Goal: Task Accomplishment & Management: Use online tool/utility

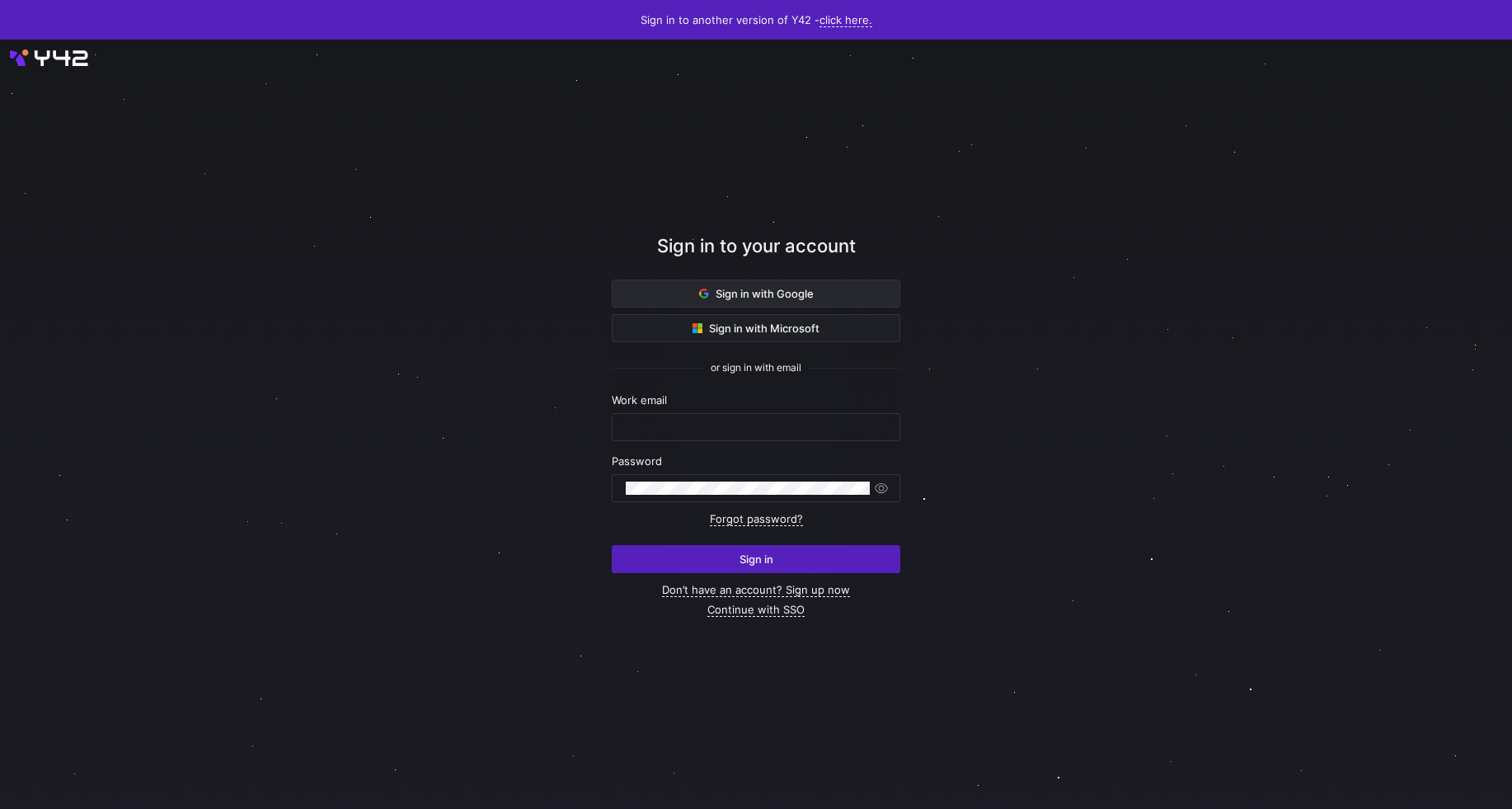
click at [671, 305] on span at bounding box center [756, 293] width 287 height 26
click at [675, 298] on span at bounding box center [756, 293] width 287 height 26
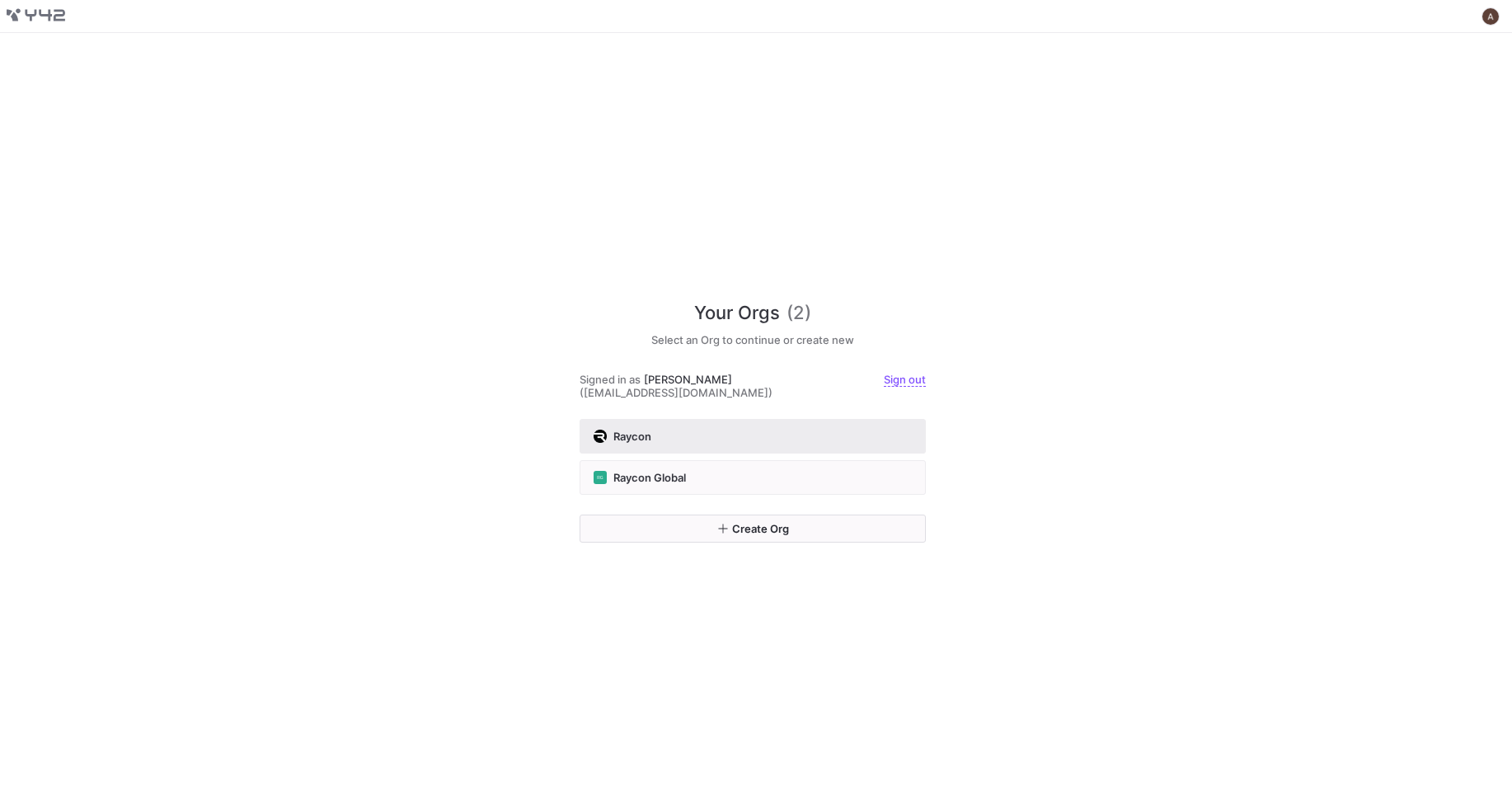
click at [769, 435] on div "Raycon" at bounding box center [753, 436] width 318 height 13
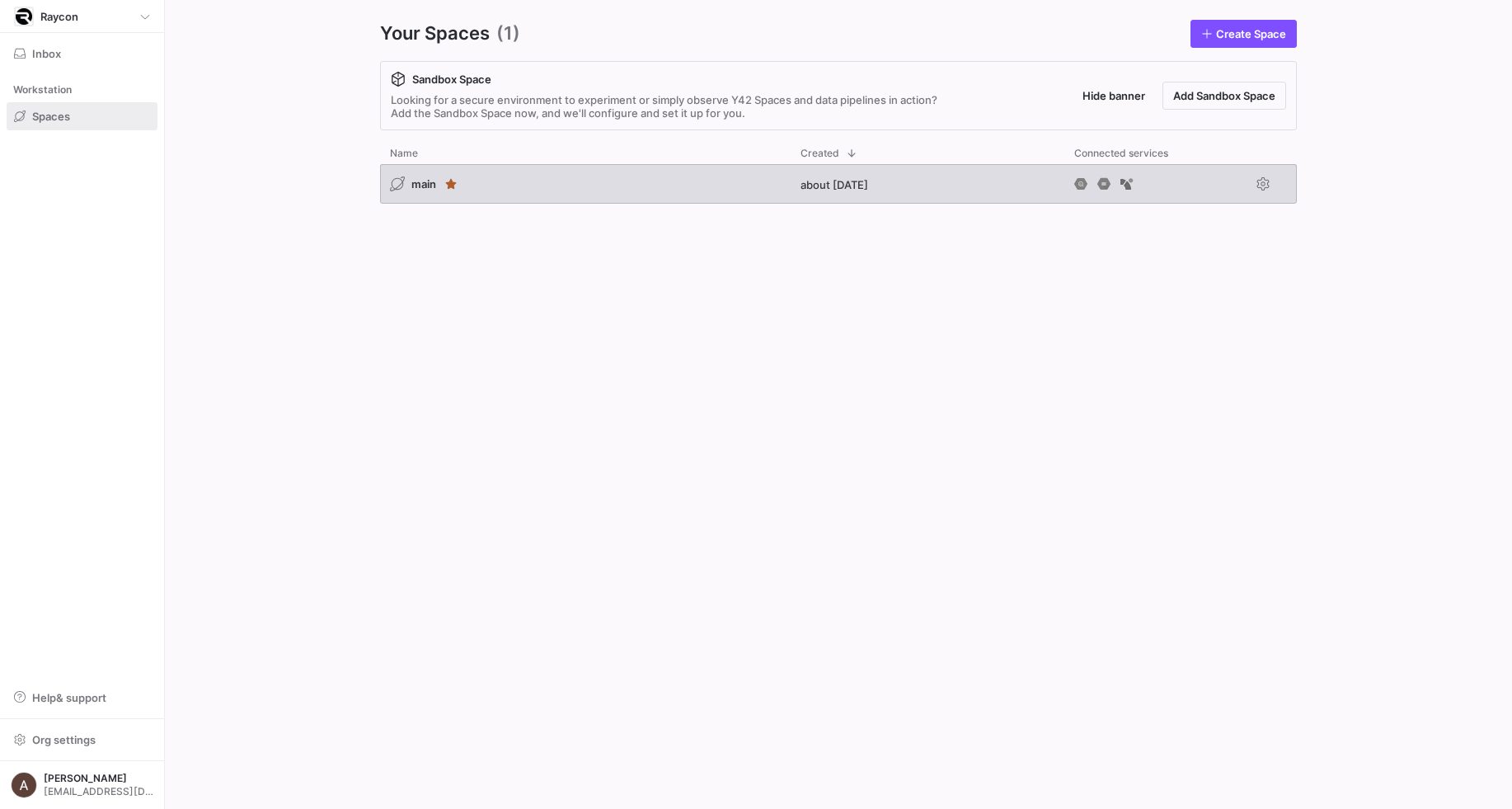
click at [681, 178] on div "main" at bounding box center [586, 184] width 411 height 39
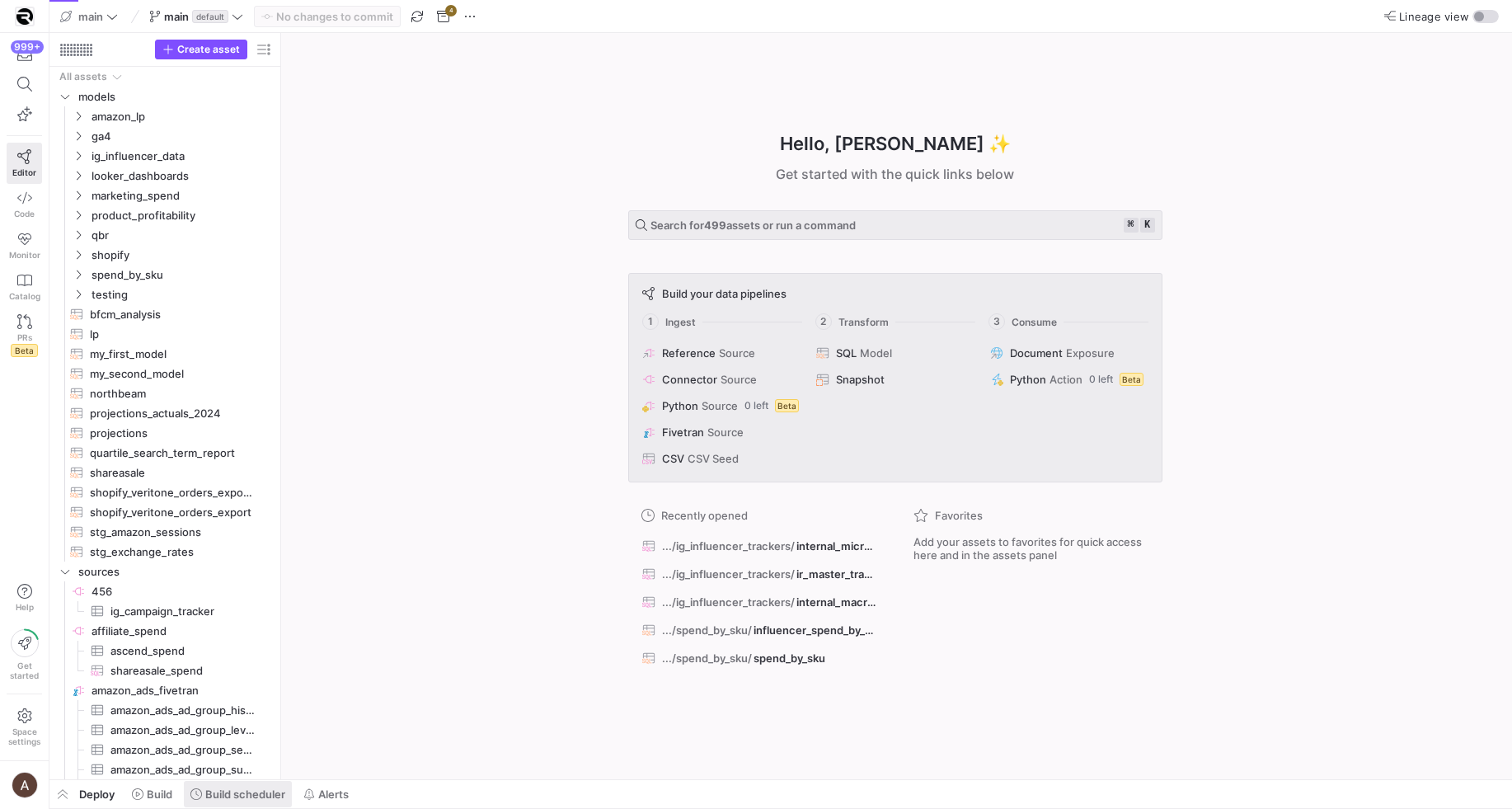
click at [211, 797] on span "Build scheduler" at bounding box center [245, 794] width 80 height 13
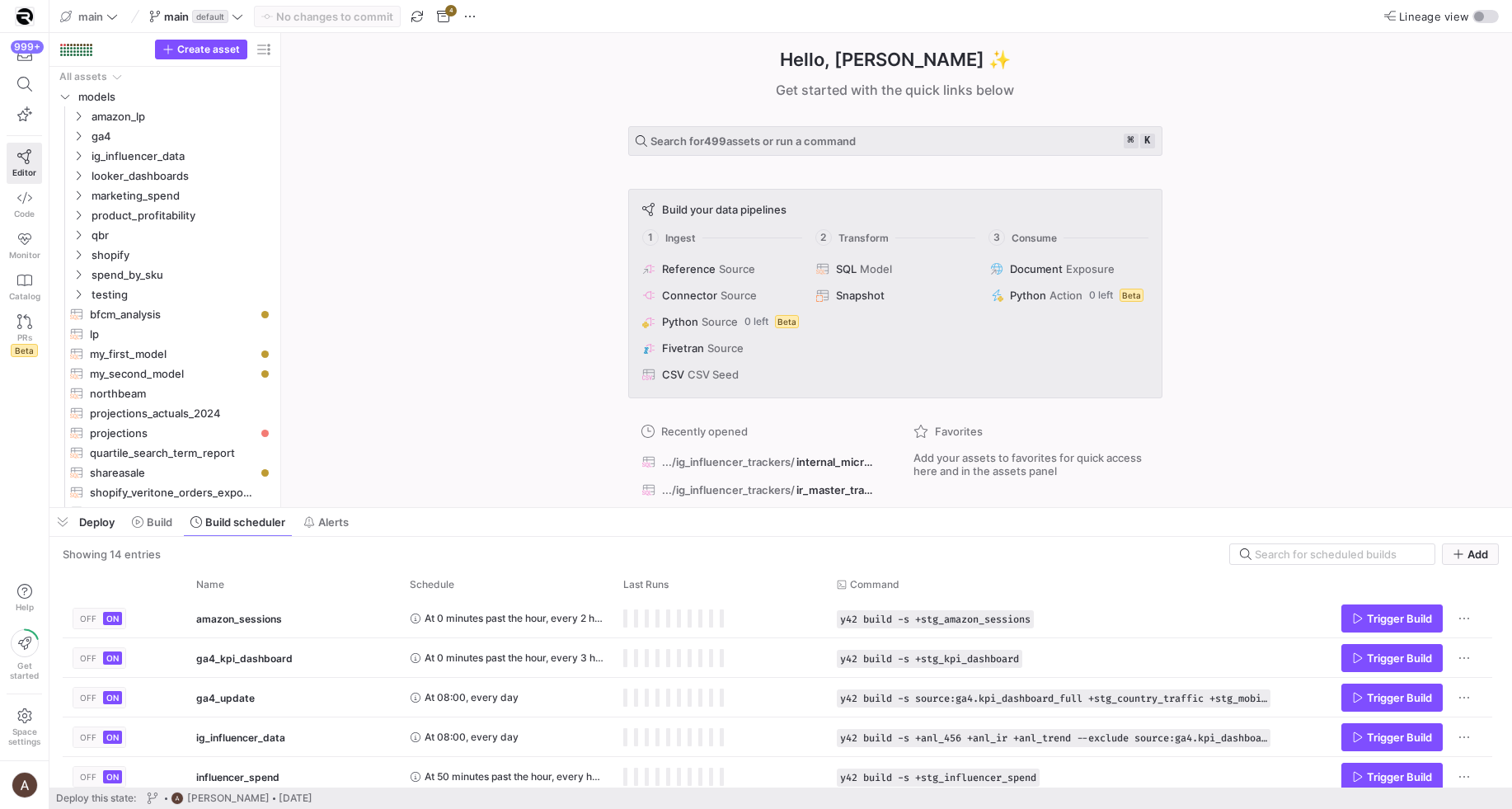
scroll to position [366, 0]
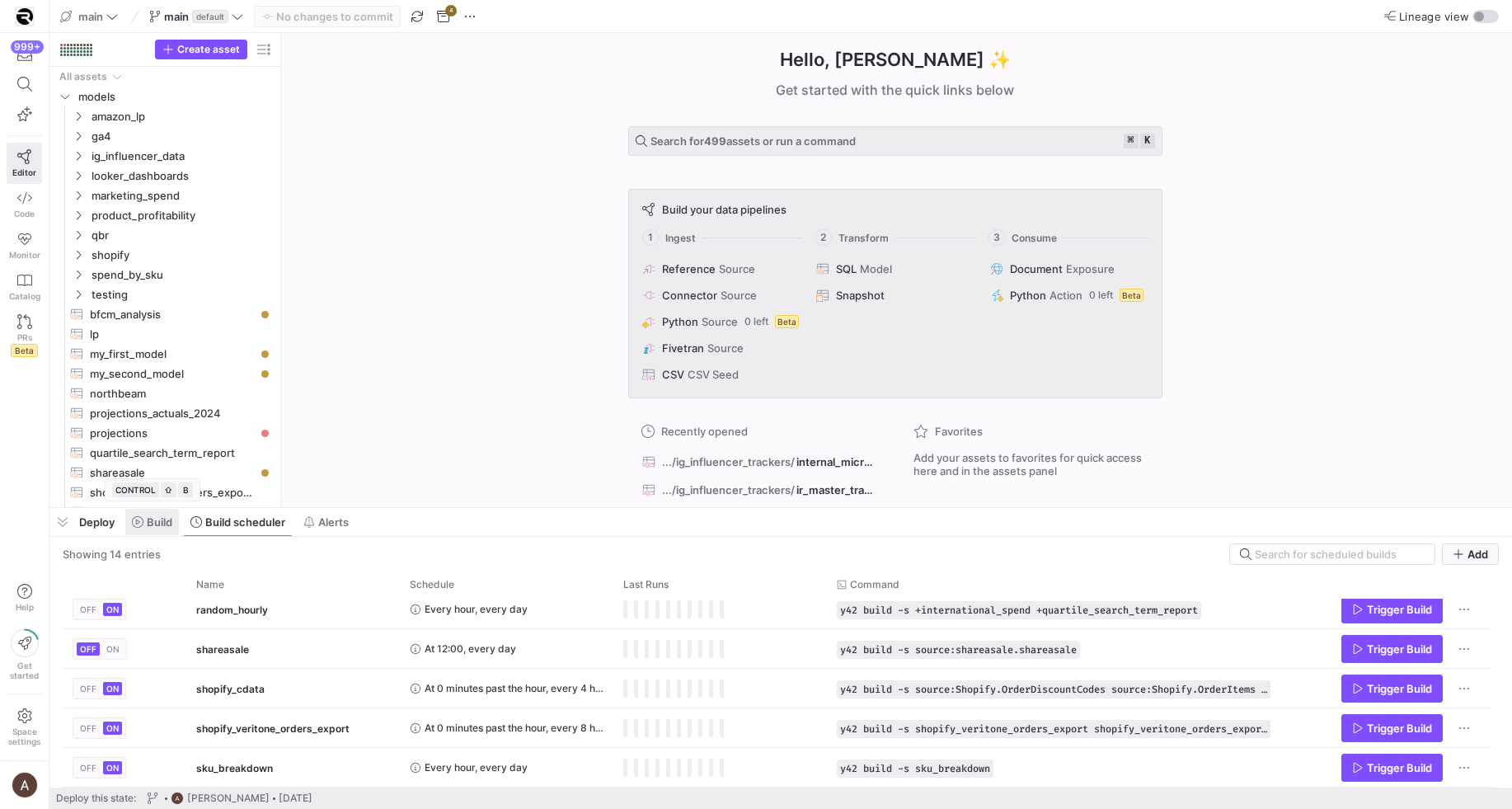
click at [144, 523] on span "Build" at bounding box center [152, 522] width 40 height 13
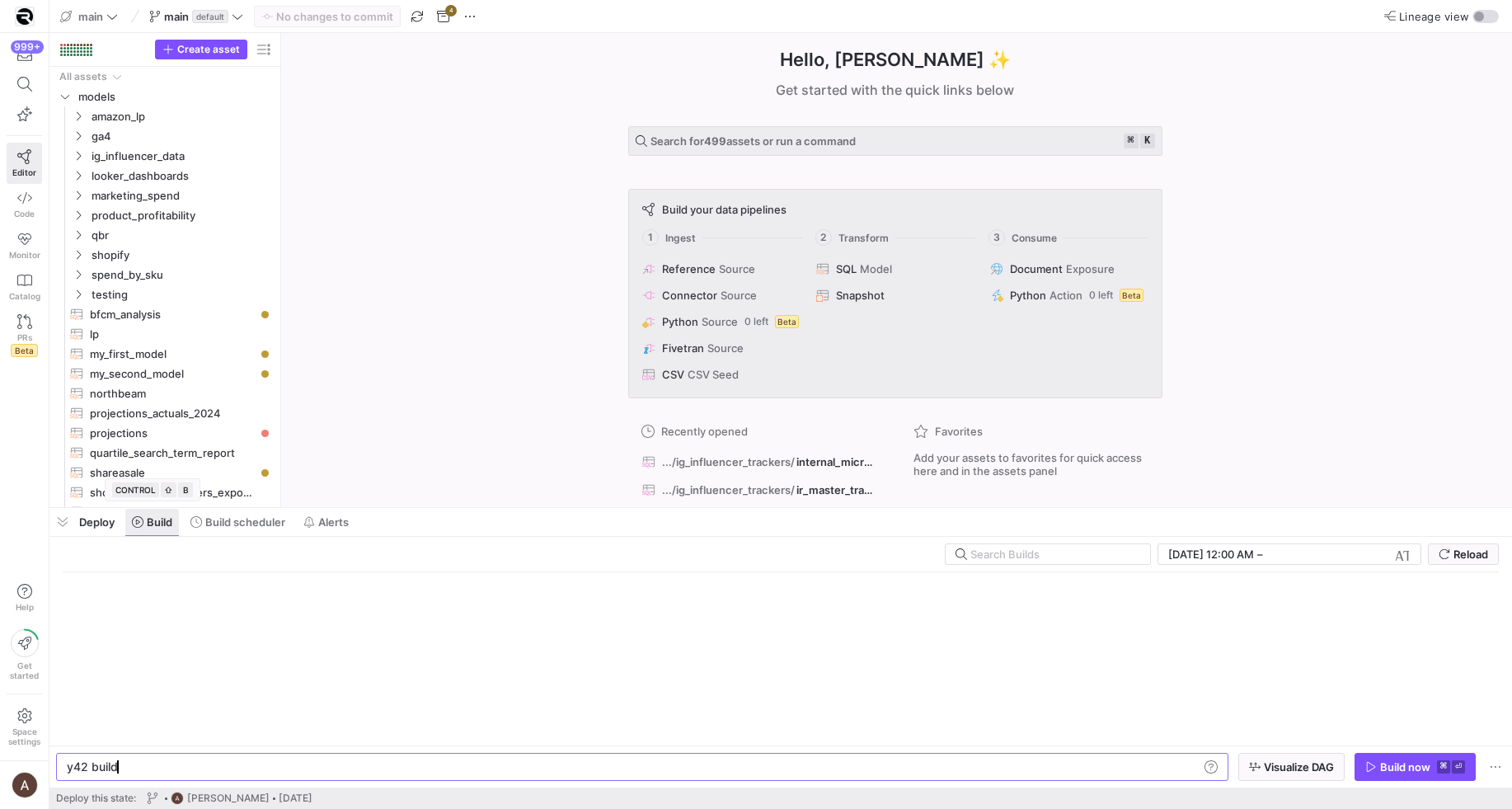
scroll to position [0, 49]
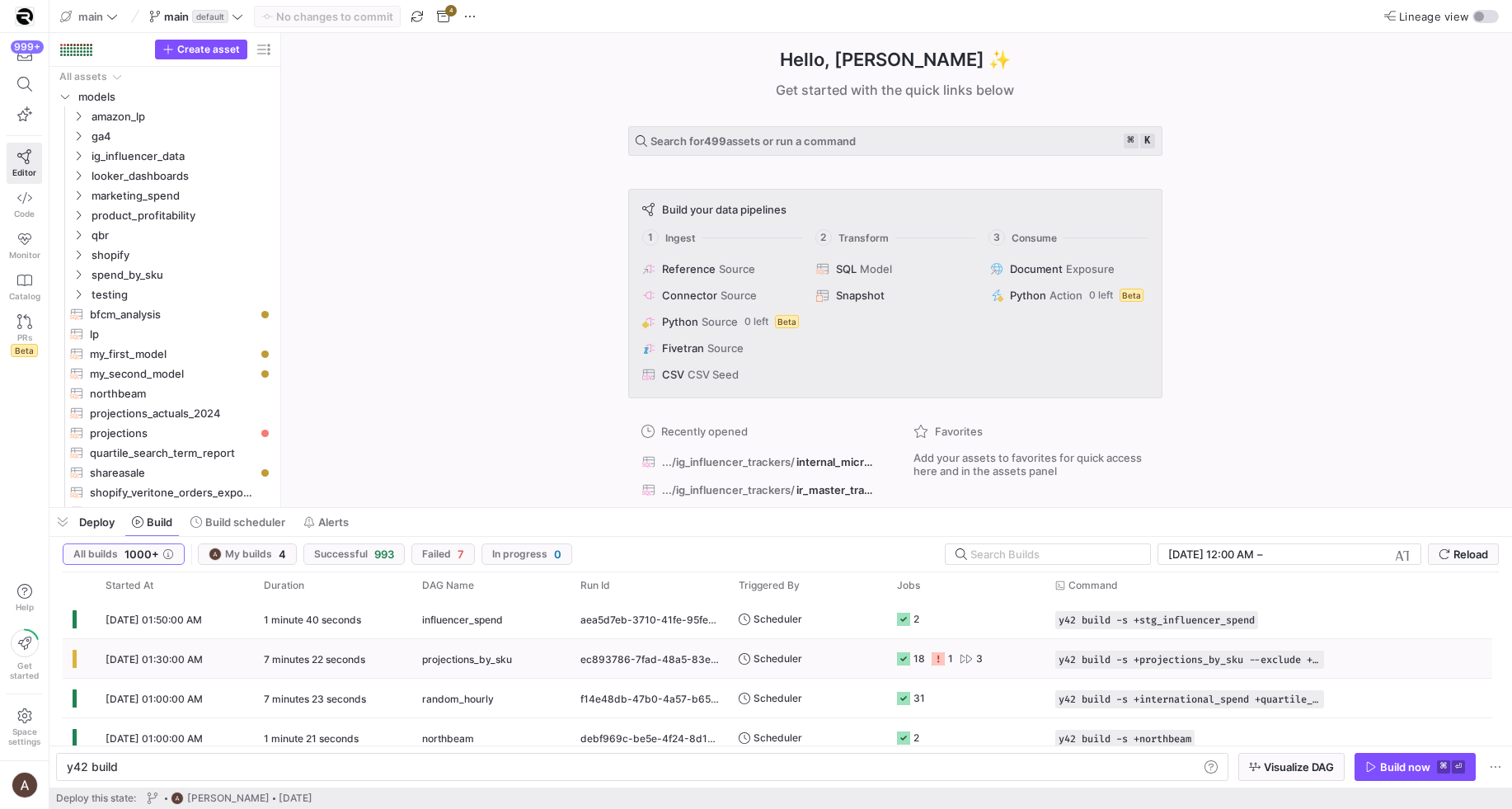
click at [935, 657] on icon at bounding box center [938, 658] width 13 height 13
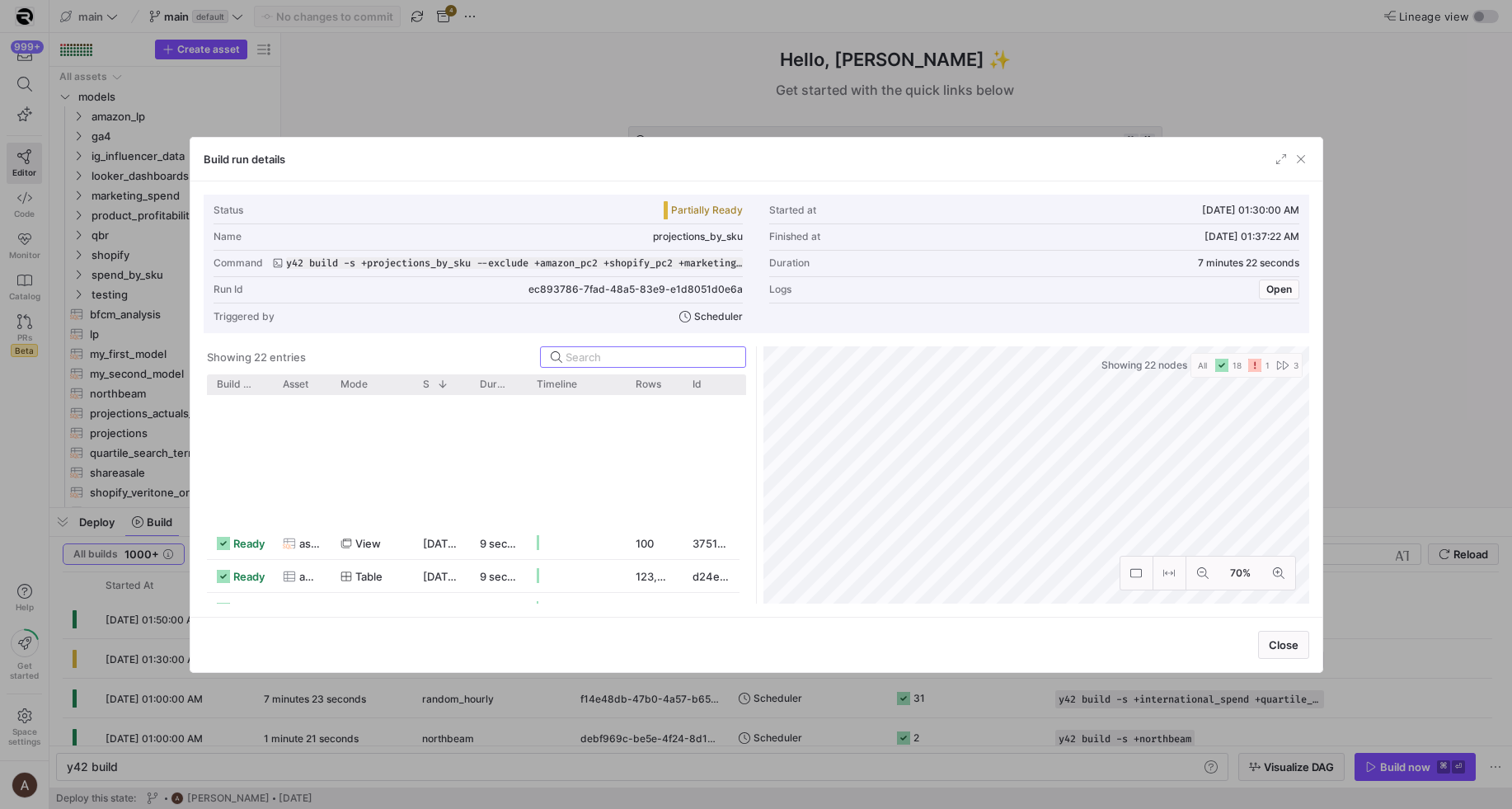
scroll to position [472, 0]
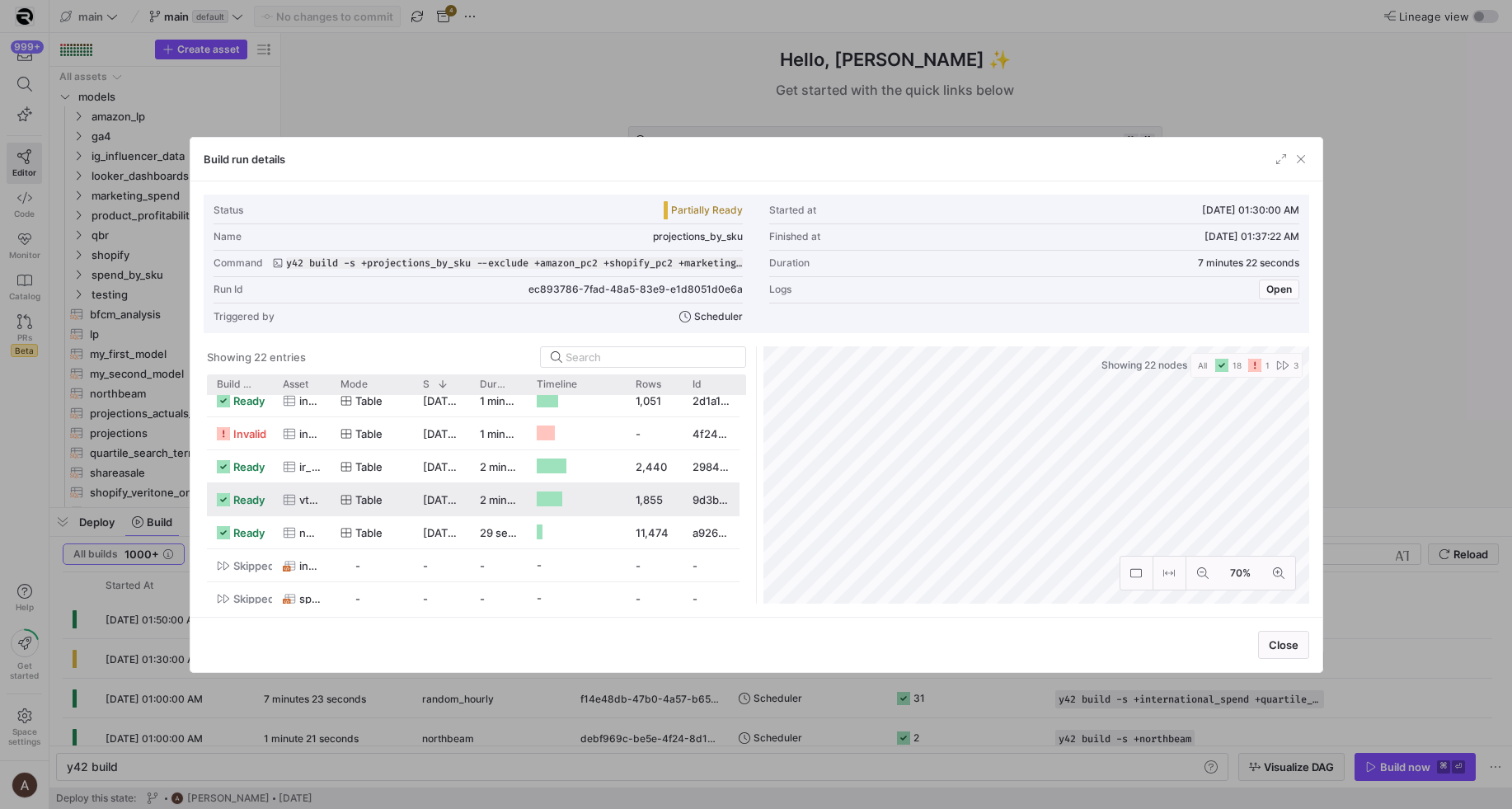
drag, startPoint x: 824, startPoint y: 714, endPoint x: 807, endPoint y: 706, distance: 18.8
click at [825, 714] on div at bounding box center [756, 404] width 1512 height 809
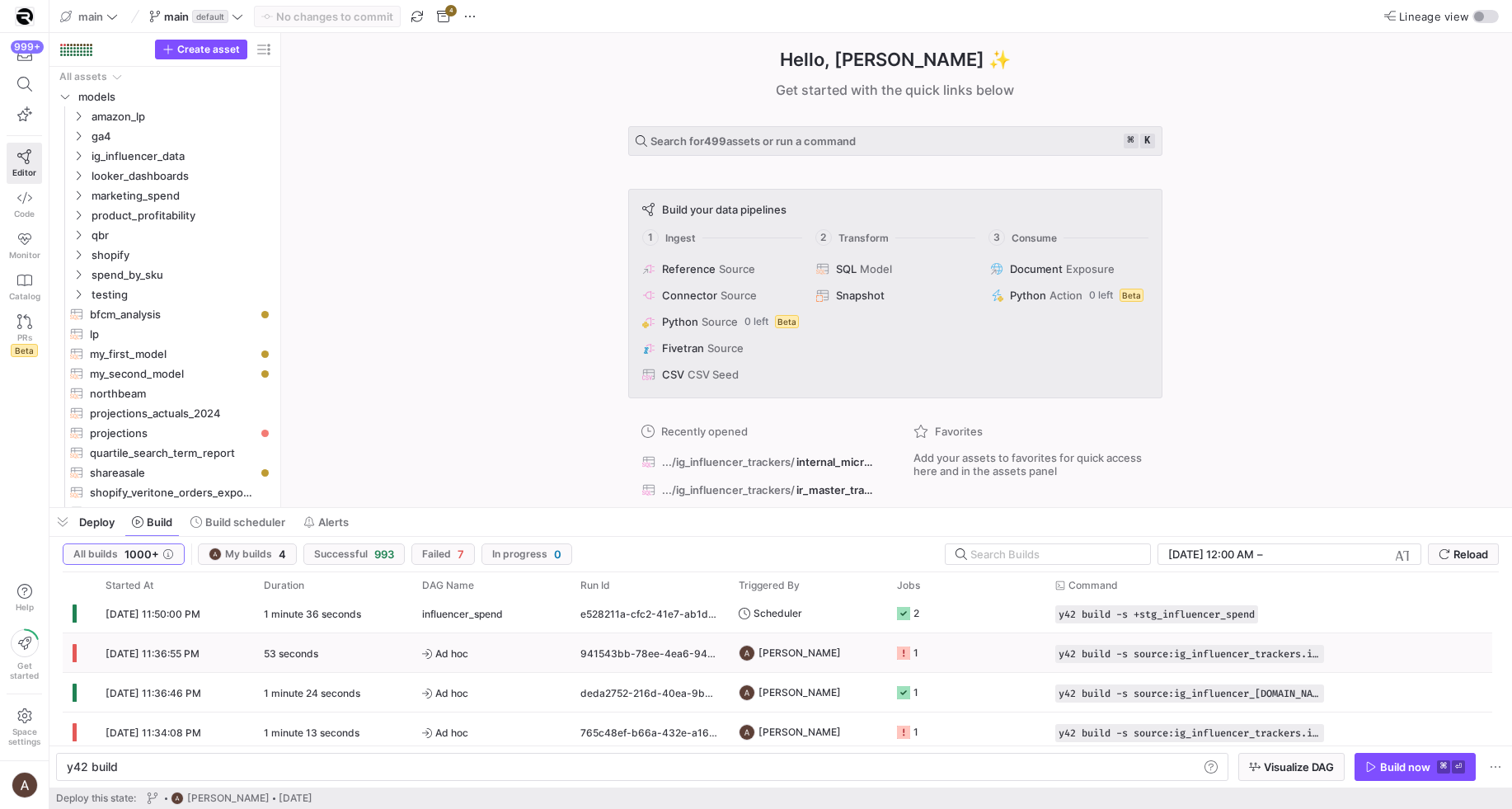
scroll to position [0, 0]
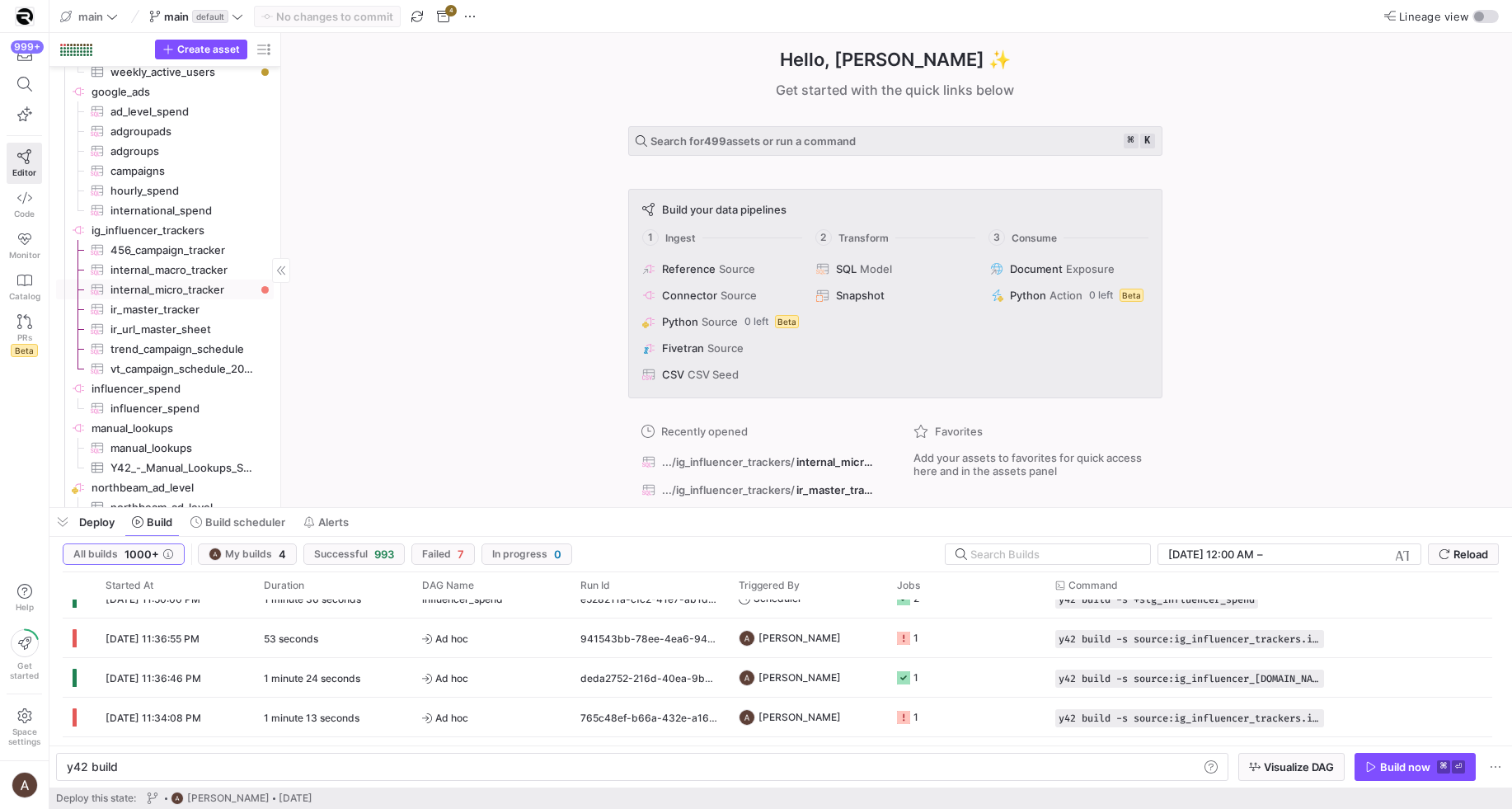
click at [123, 291] on span "internal_micro_tracker​​​​​​​​​" at bounding box center [182, 290] width 144 height 19
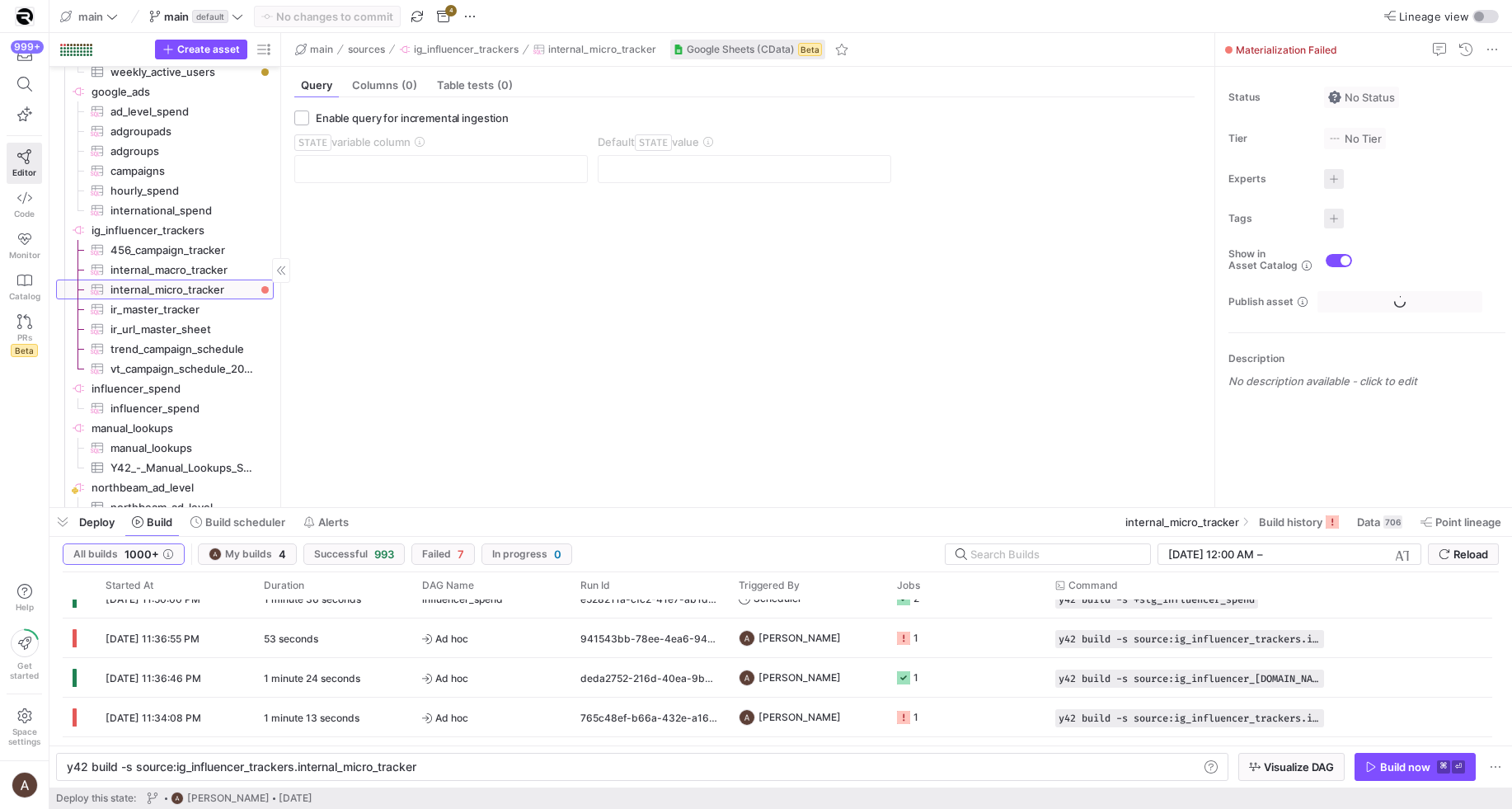
type textarea "y42 build -s source:ig_influencer_trackers.internal_micro_tracker"
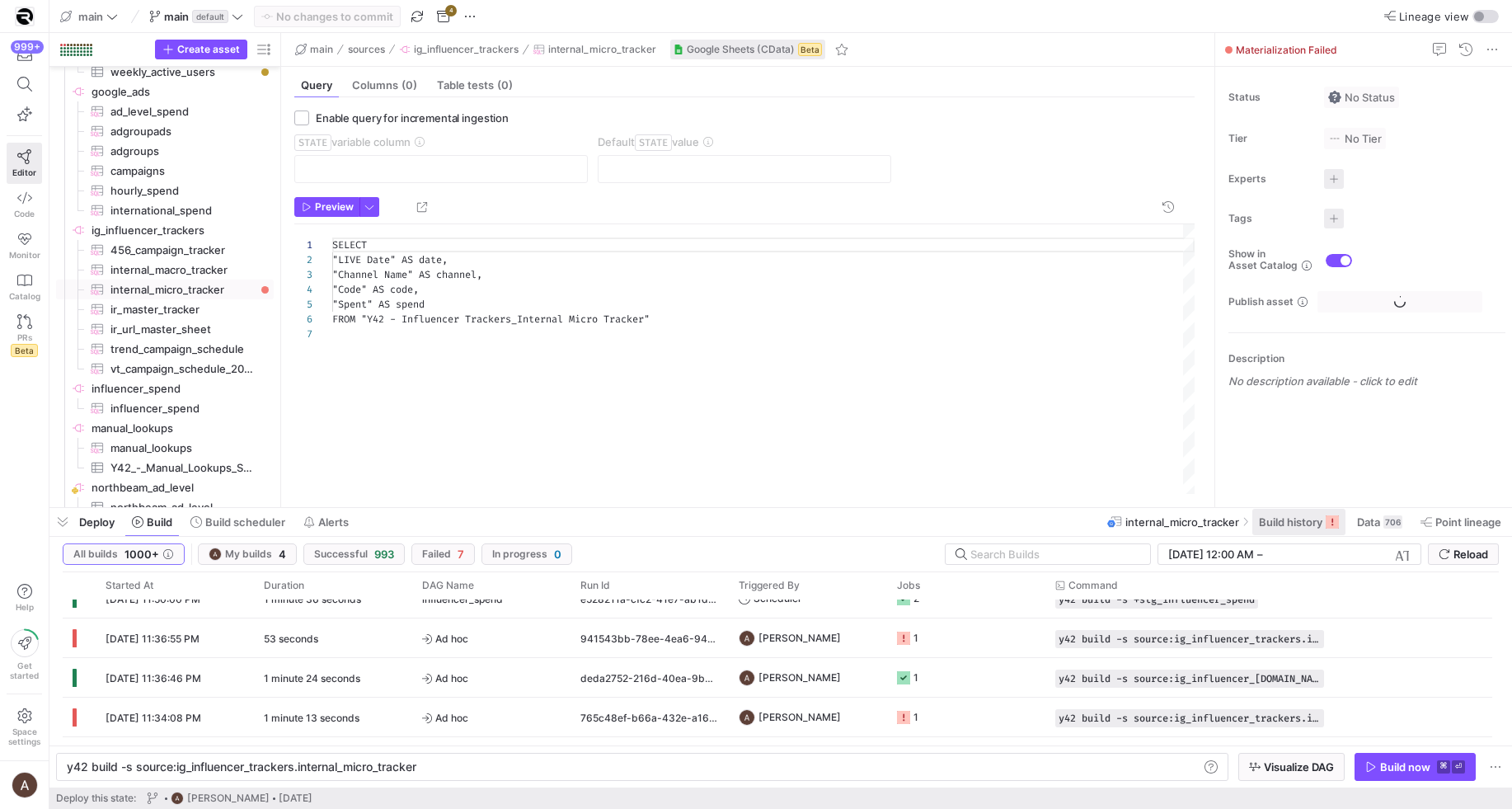
click at [1274, 516] on span "Build history" at bounding box center [1290, 522] width 63 height 13
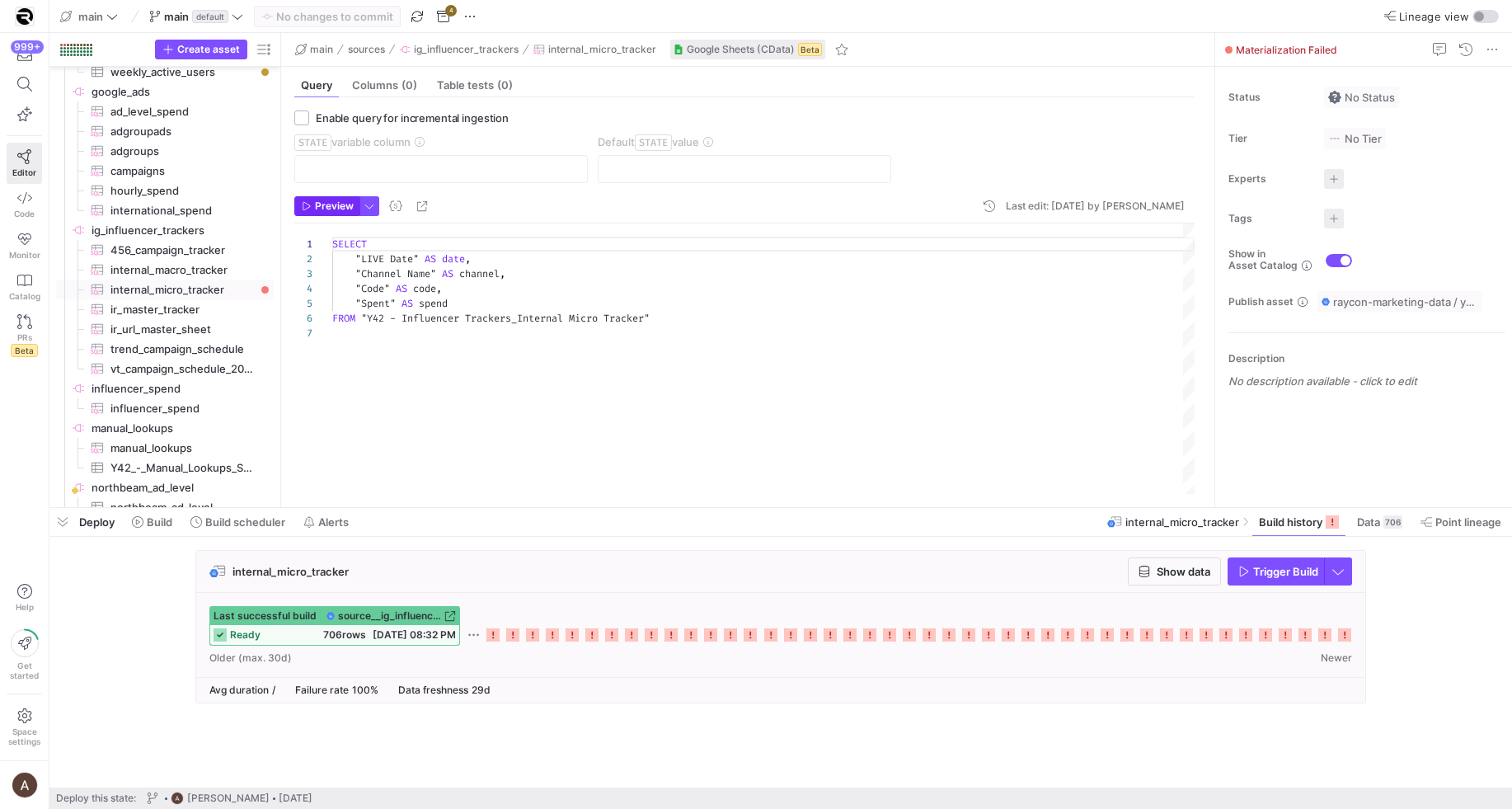
click at [352, 209] on span "Preview" at bounding box center [334, 206] width 38 height 12
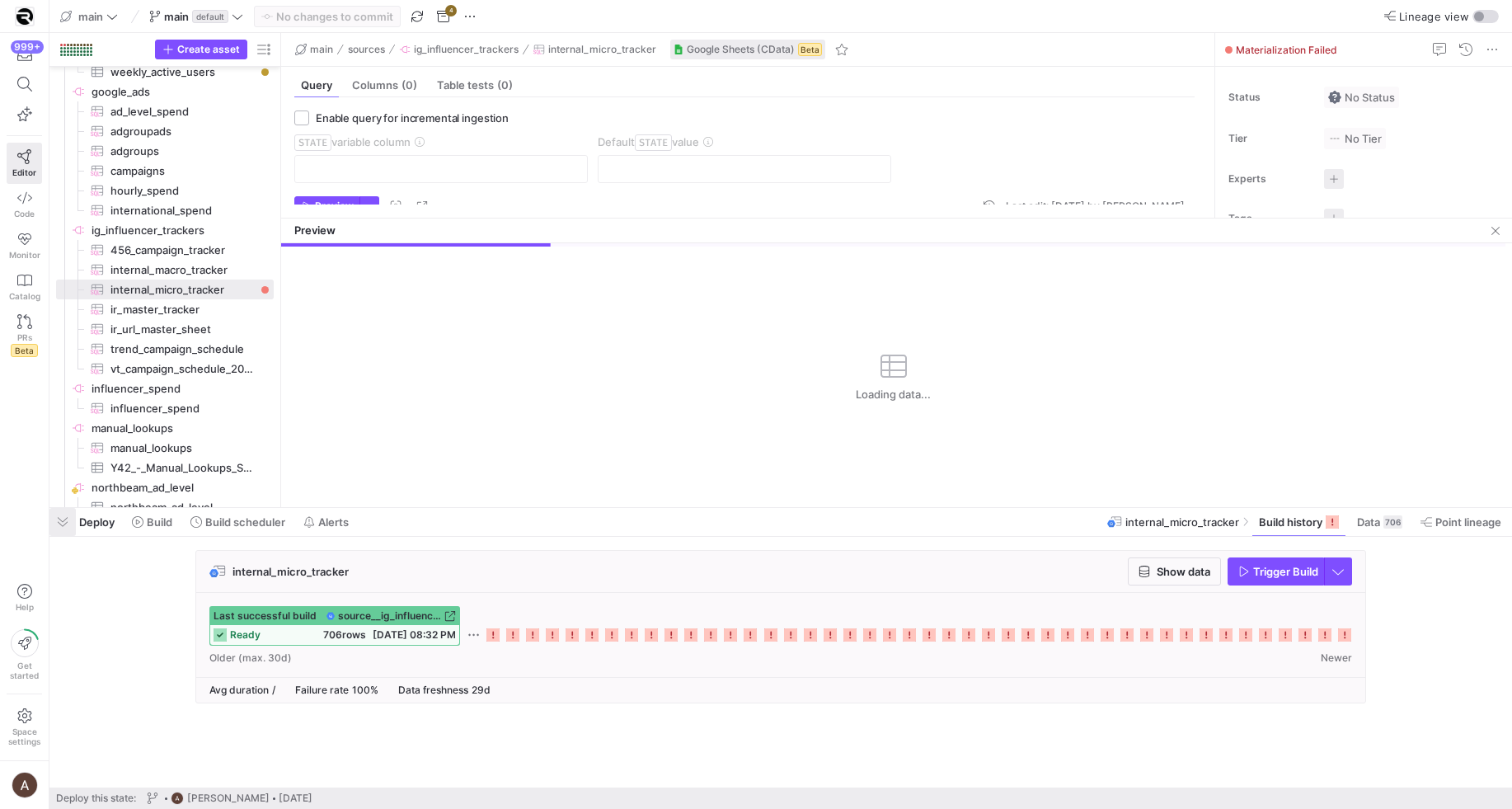
click at [72, 518] on span "button" at bounding box center [62, 522] width 26 height 28
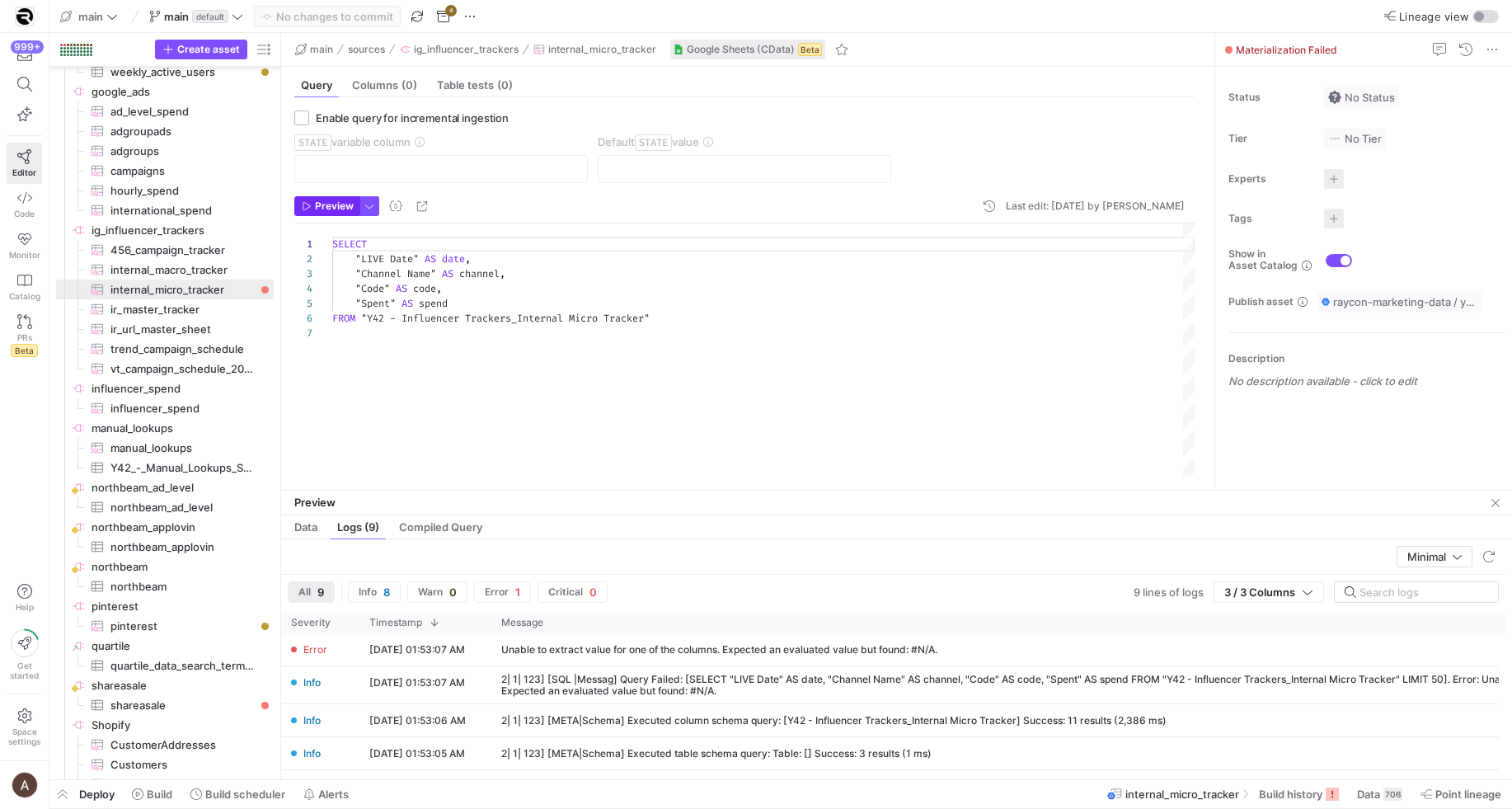
click at [345, 210] on span "Preview" at bounding box center [334, 206] width 38 height 12
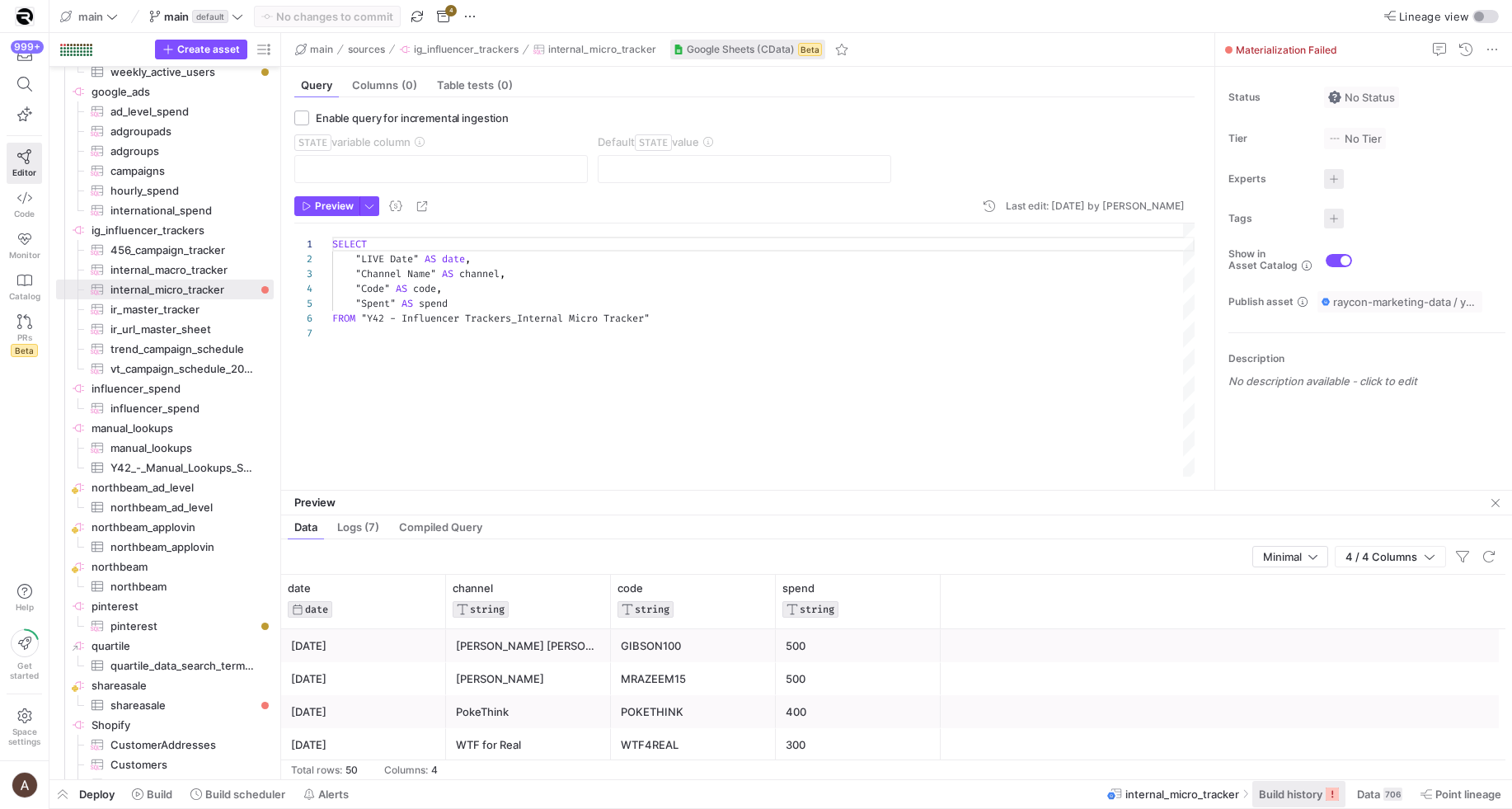
click at [1298, 786] on span at bounding box center [1299, 794] width 93 height 26
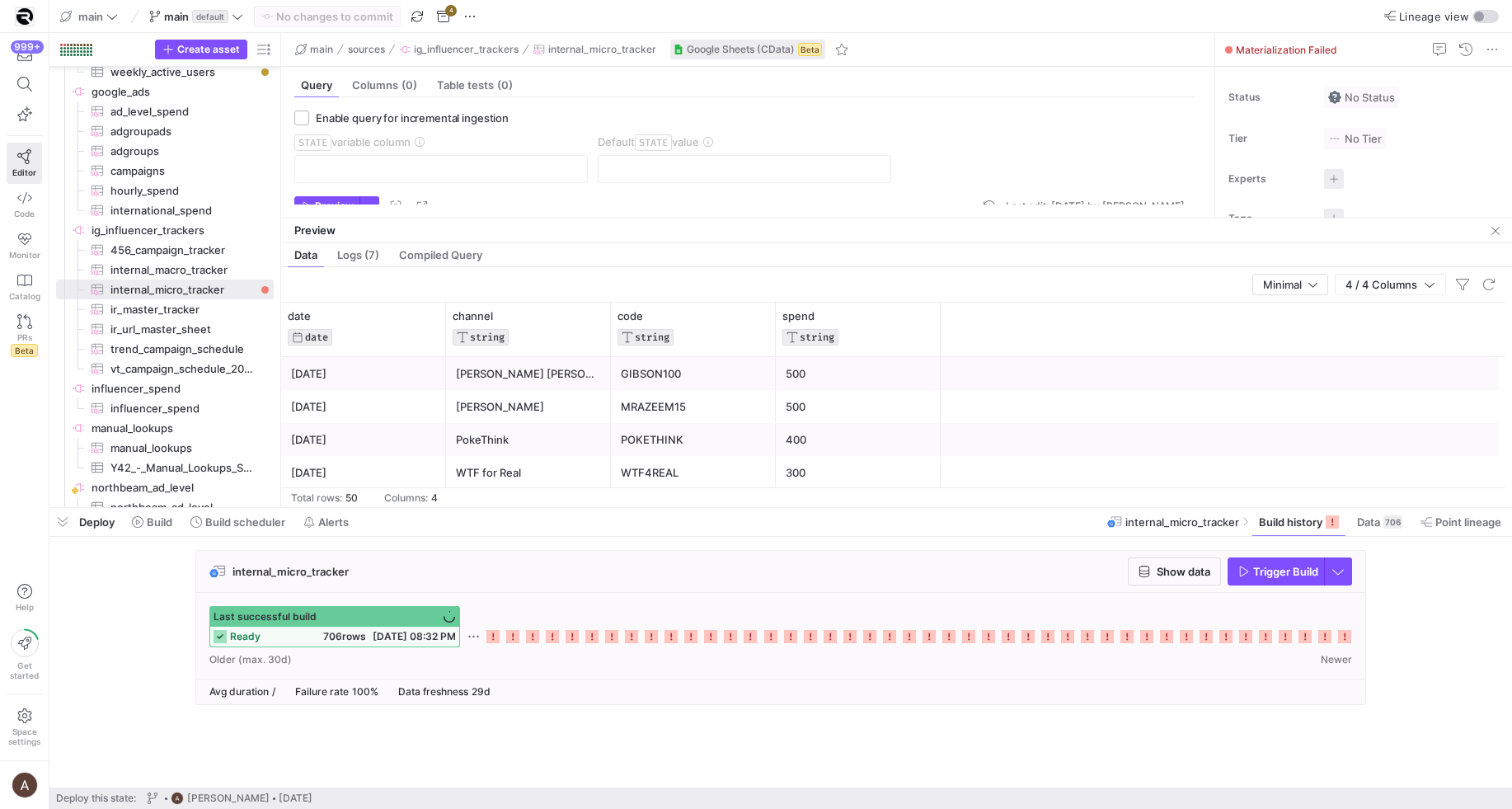
click at [1289, 578] on span "button" at bounding box center [1275, 571] width 95 height 26
click at [216, 519] on span "Build scheduler" at bounding box center [245, 522] width 80 height 13
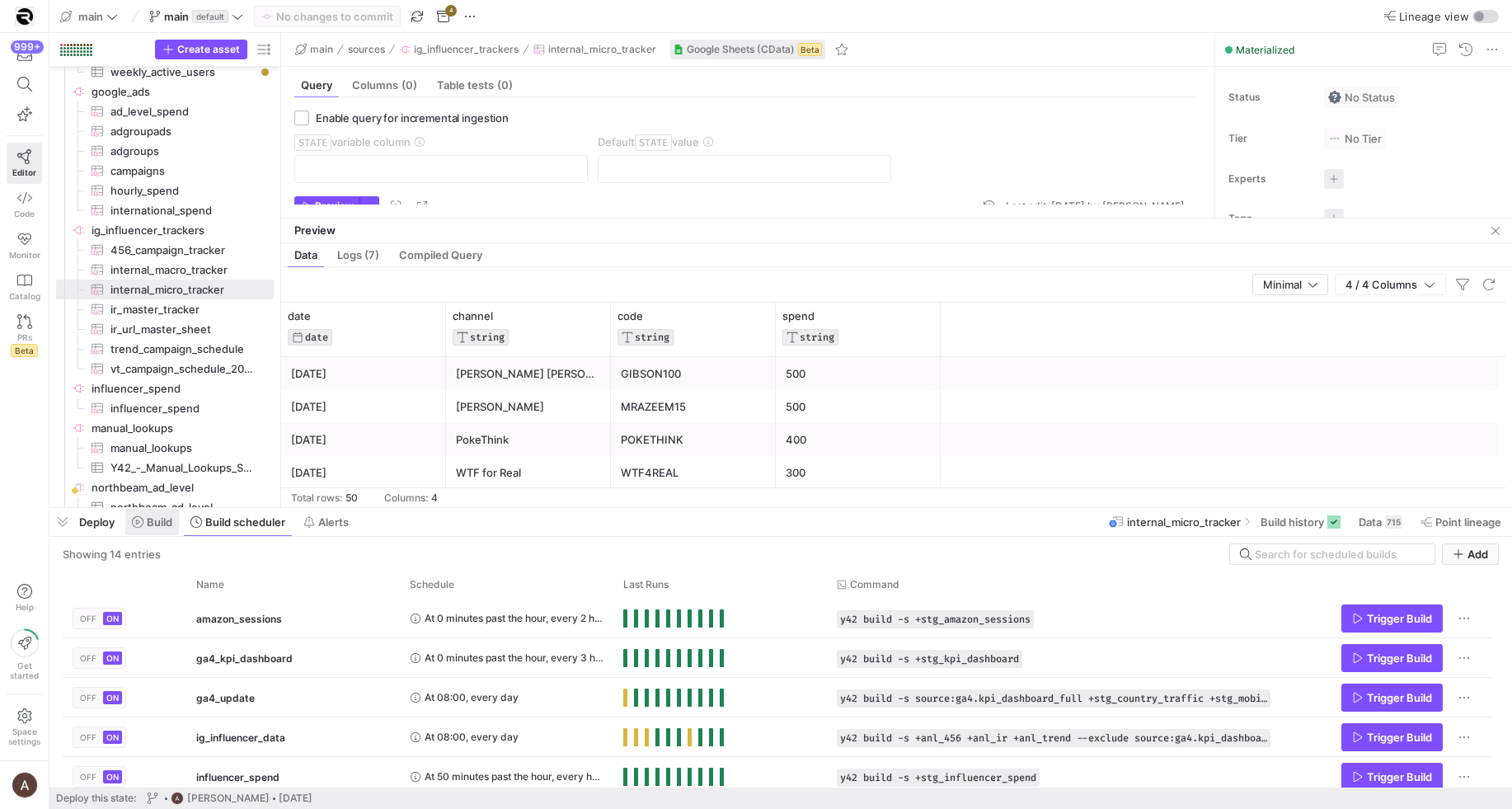
click at [172, 519] on span "Build" at bounding box center [159, 522] width 26 height 13
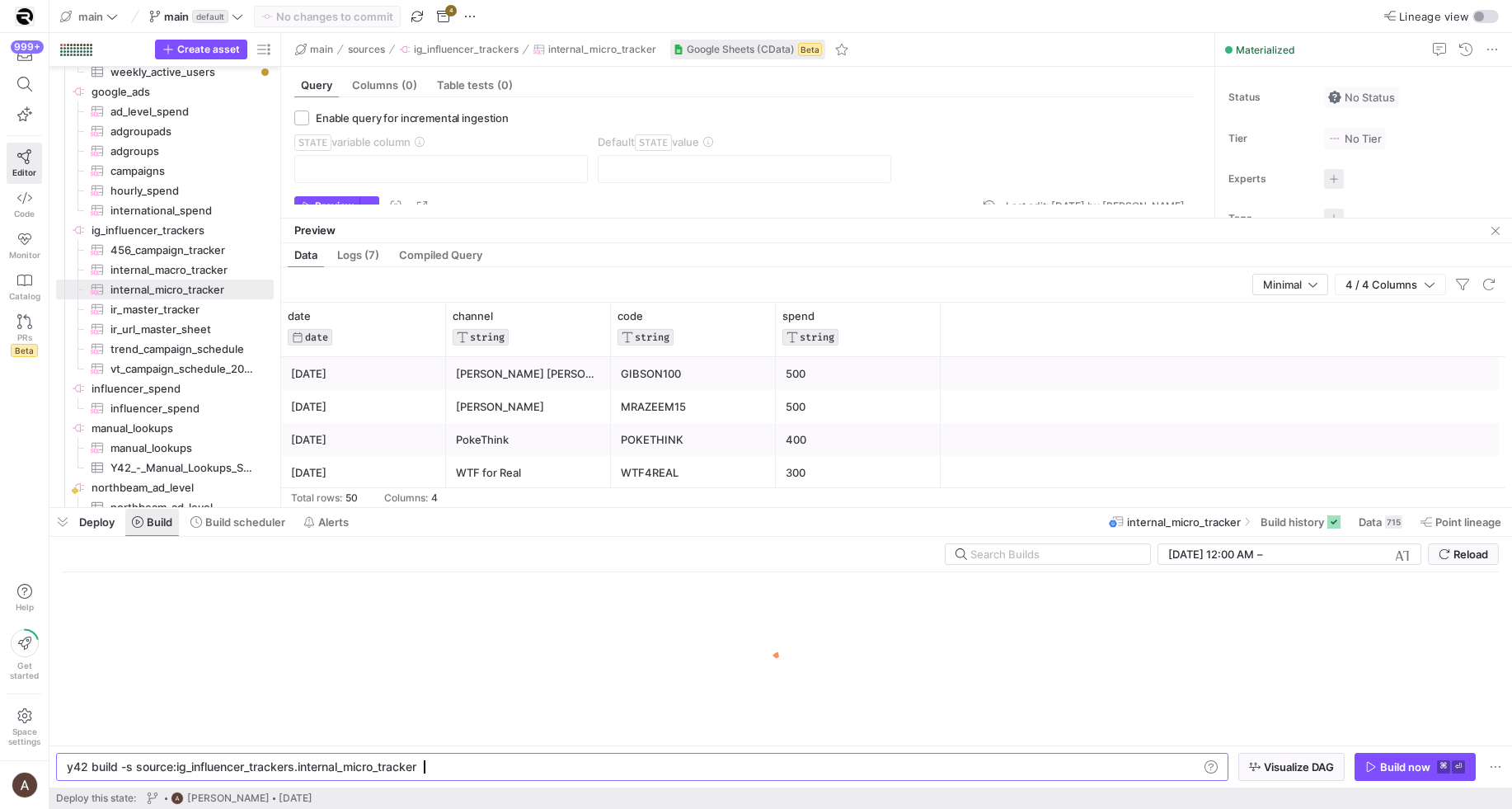
scroll to position [0, 351]
click at [210, 519] on span "Build scheduler" at bounding box center [245, 522] width 80 height 13
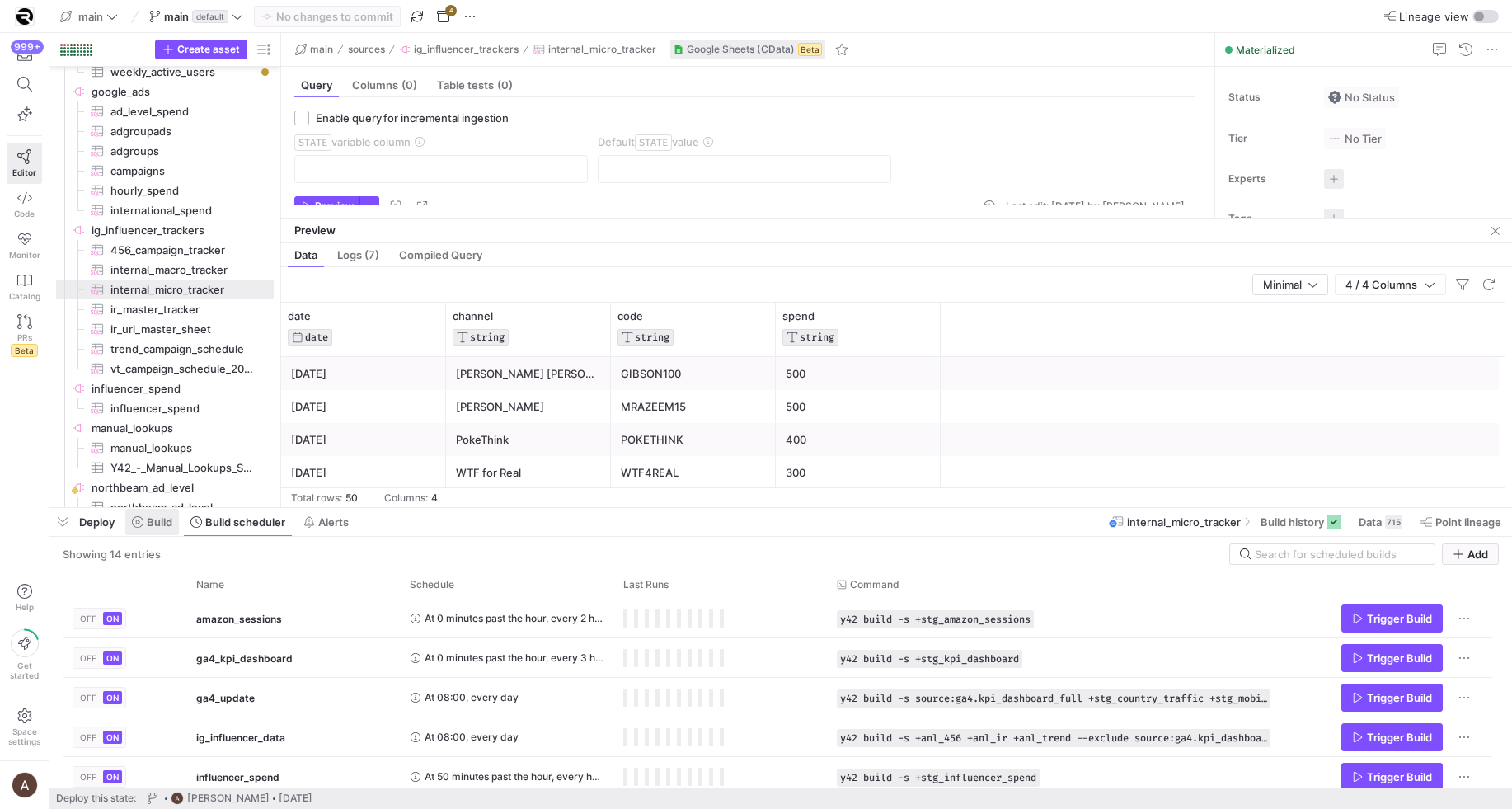
click at [139, 528] on span "Build" at bounding box center [152, 522] width 40 height 13
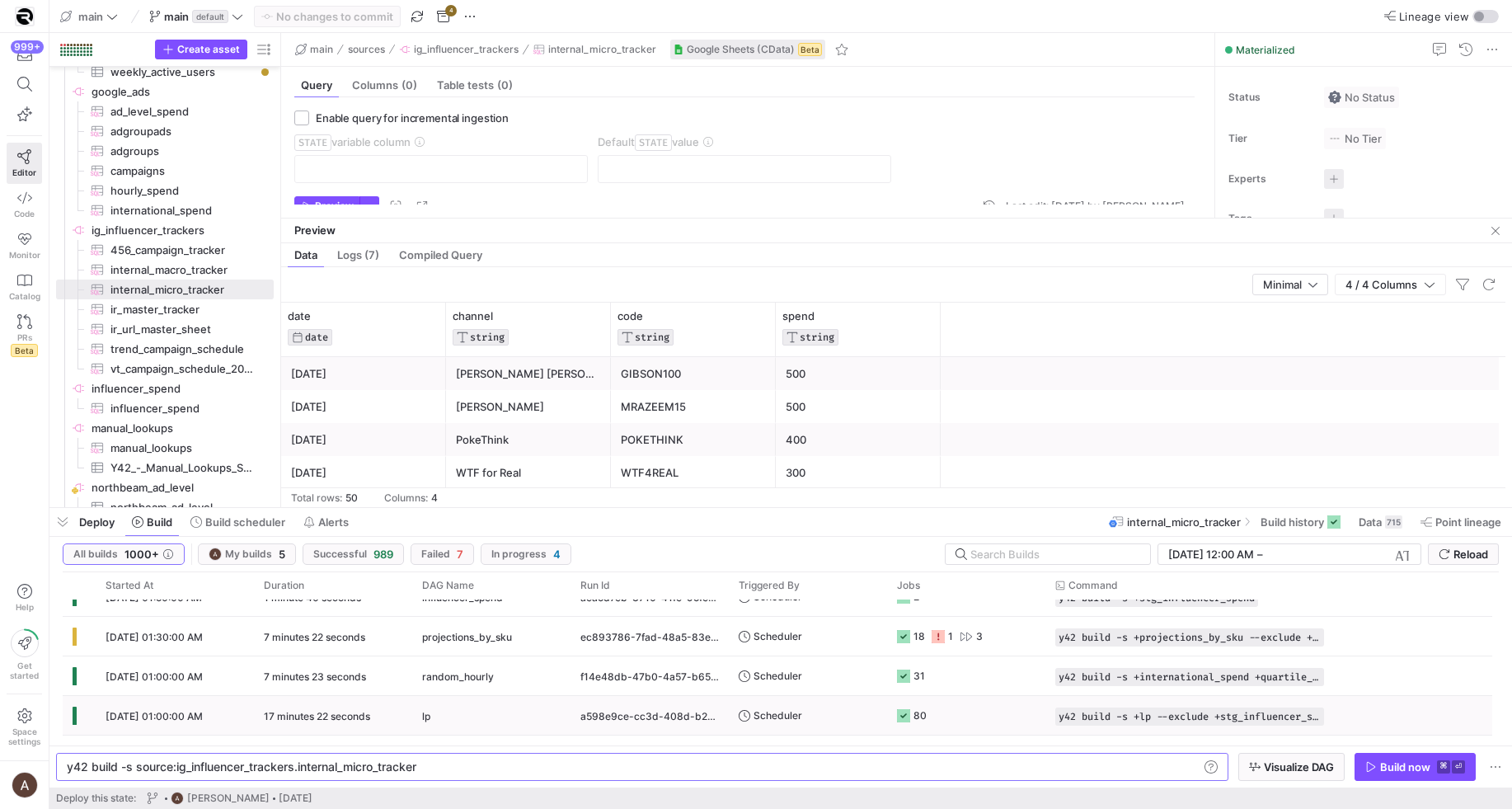
scroll to position [376, 0]
click at [245, 636] on div "08/30/25, 01:30:00 AM" at bounding box center [175, 639] width 159 height 38
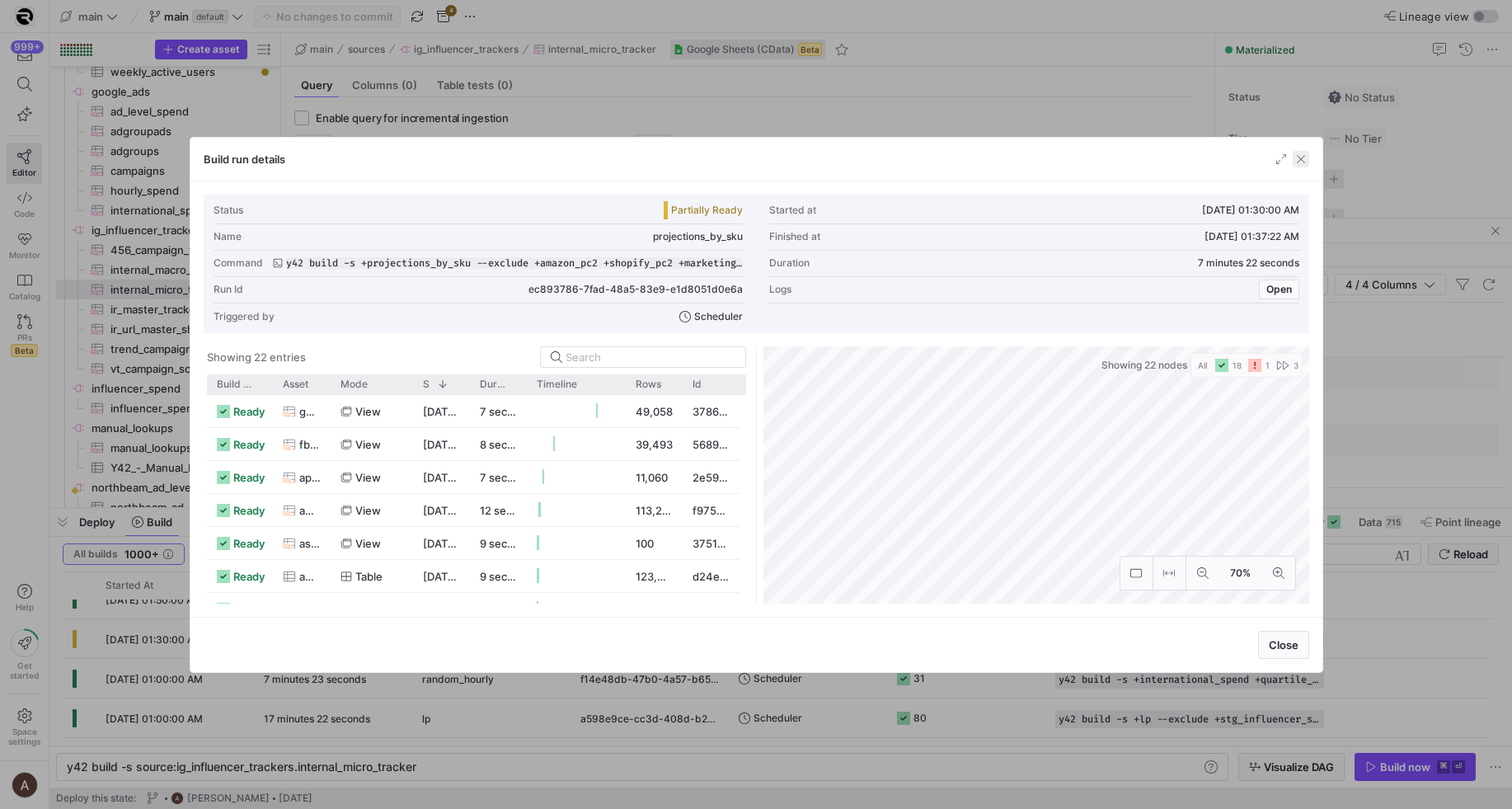
click at [1301, 165] on span "button" at bounding box center [1301, 159] width 16 height 16
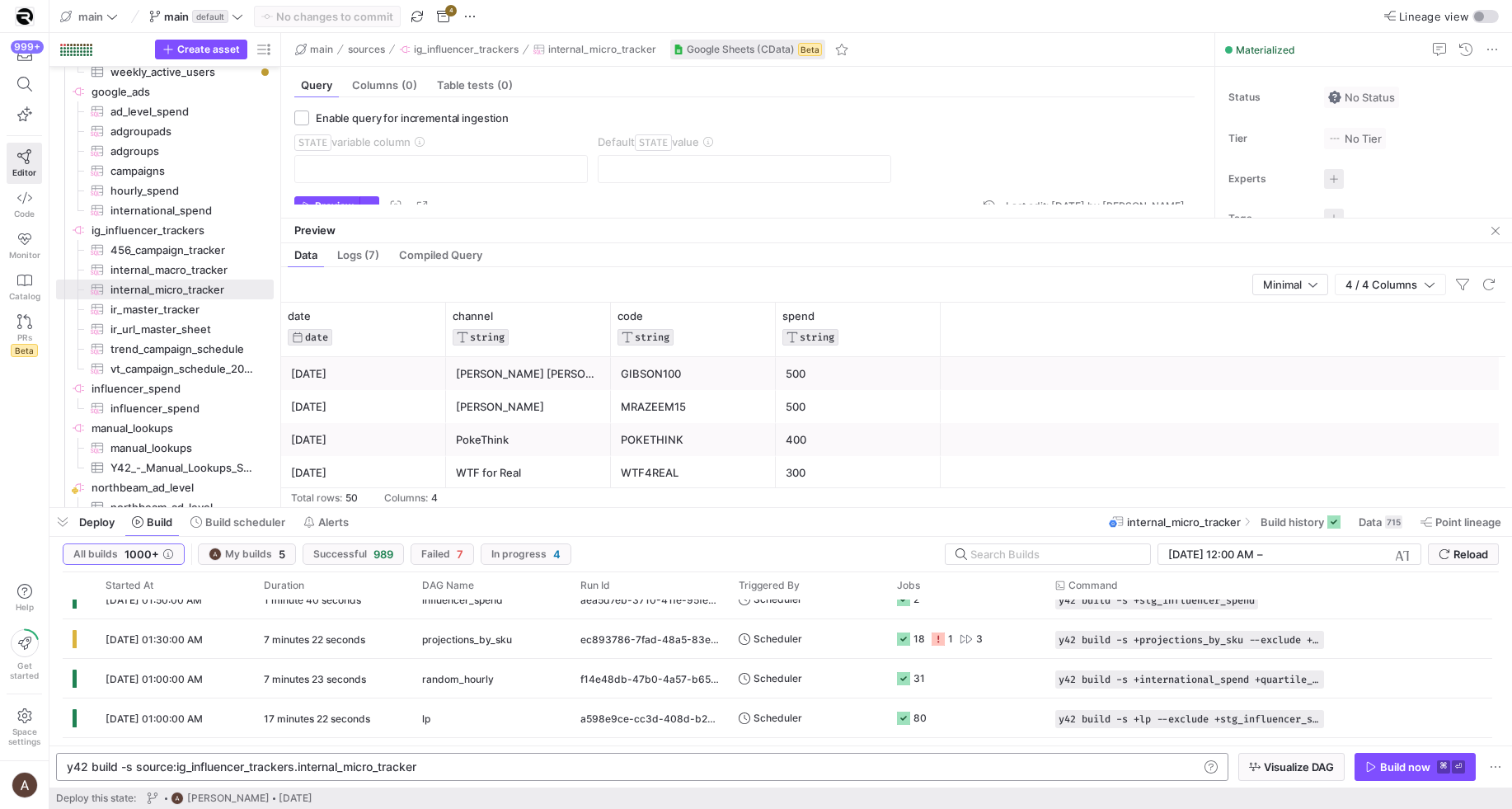
drag, startPoint x: 419, startPoint y: 763, endPoint x: 442, endPoint y: 767, distance: 23.3
drag, startPoint x: 279, startPoint y: 767, endPoint x: 136, endPoint y: 774, distance: 143.2
click at [136, 773] on div "y42 build -s source:ig_influencer_trackers.interna l_micro_tracker" at bounding box center [632, 766] width 1132 height 13
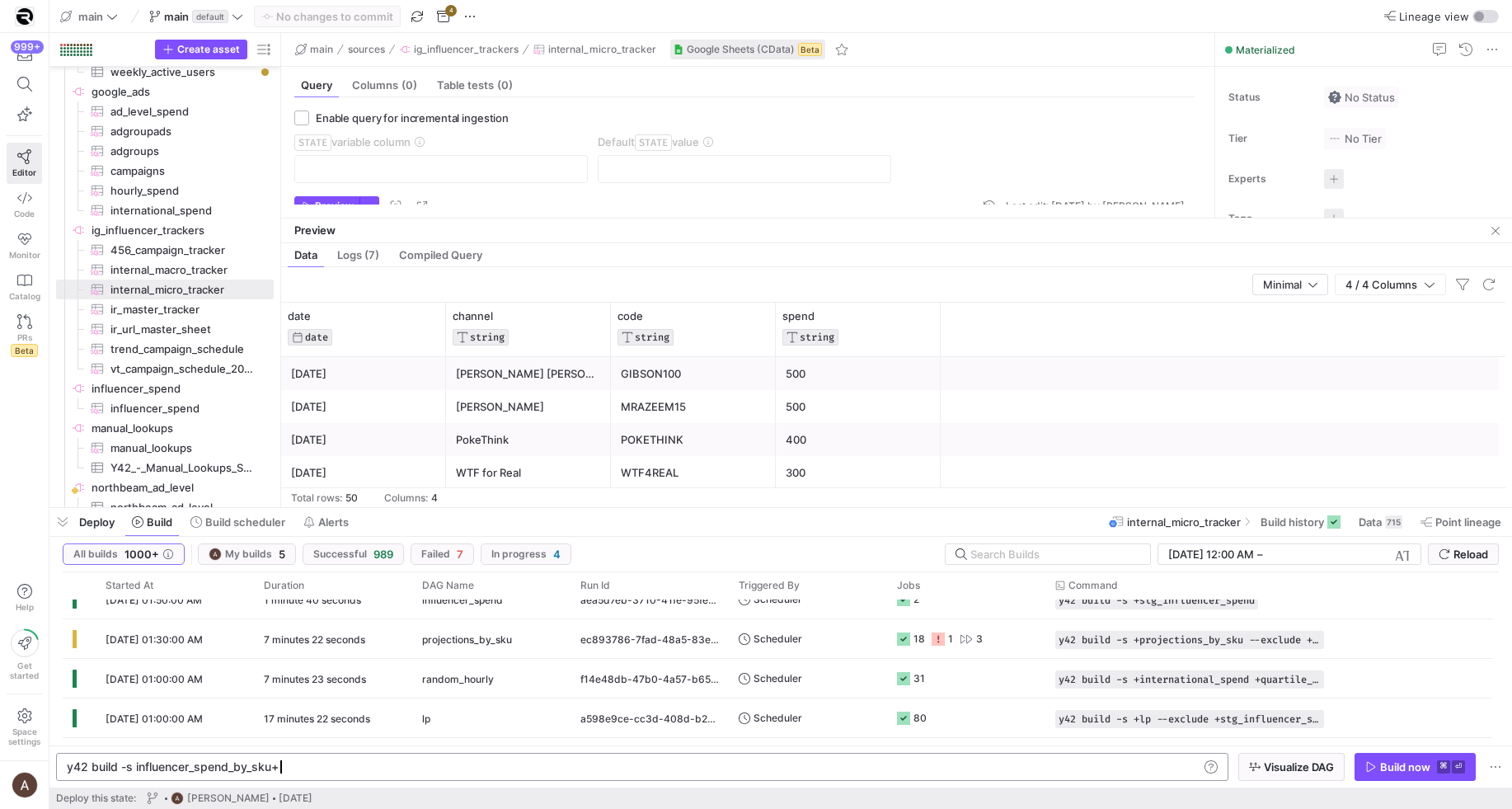
scroll to position [0, 211]
type textarea "y42 build -s influencer_spend_by_sku+"
click at [1244, 776] on span "button" at bounding box center [1291, 766] width 105 height 26
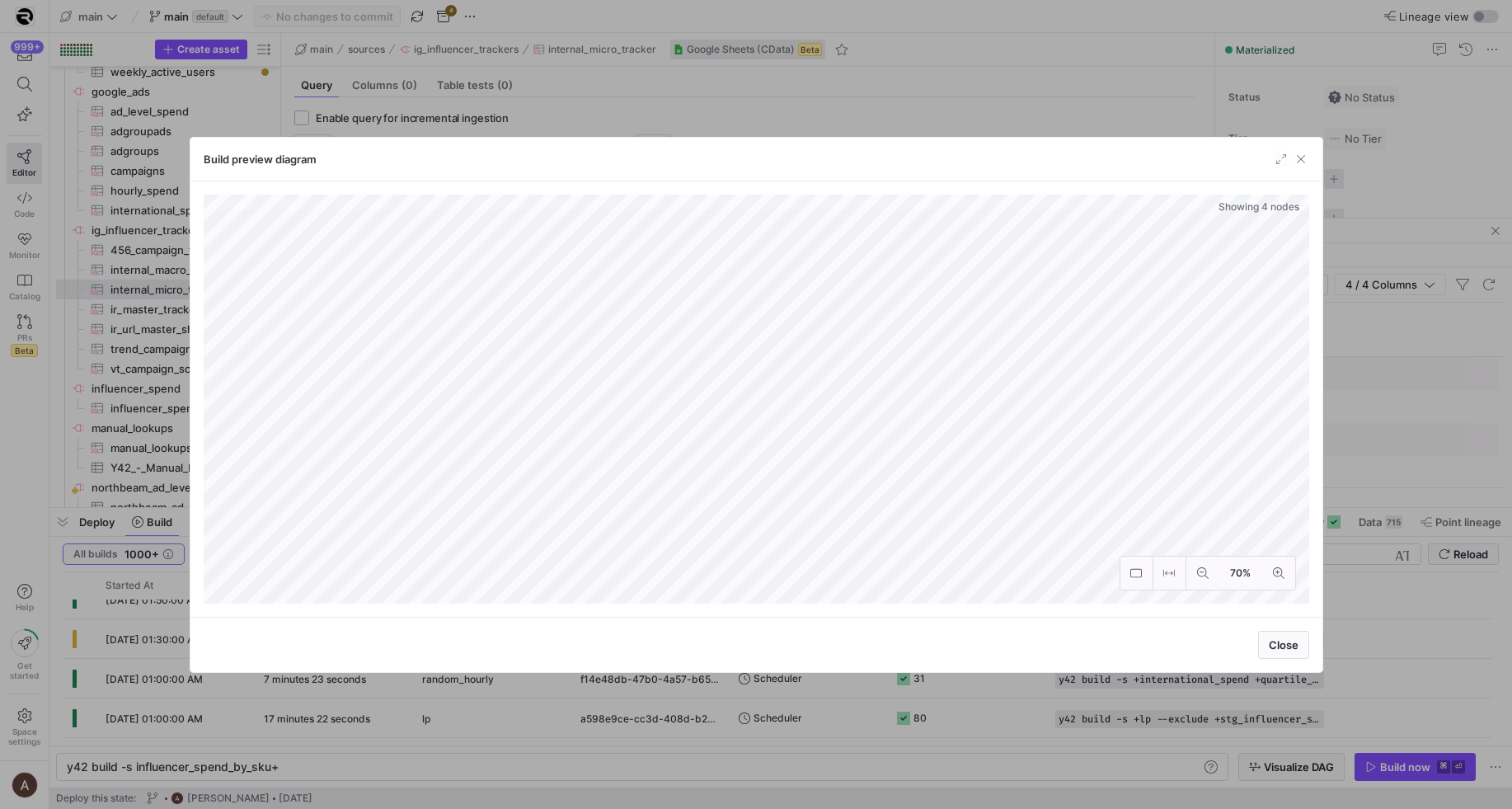
click at [1490, 689] on div at bounding box center [756, 404] width 1512 height 809
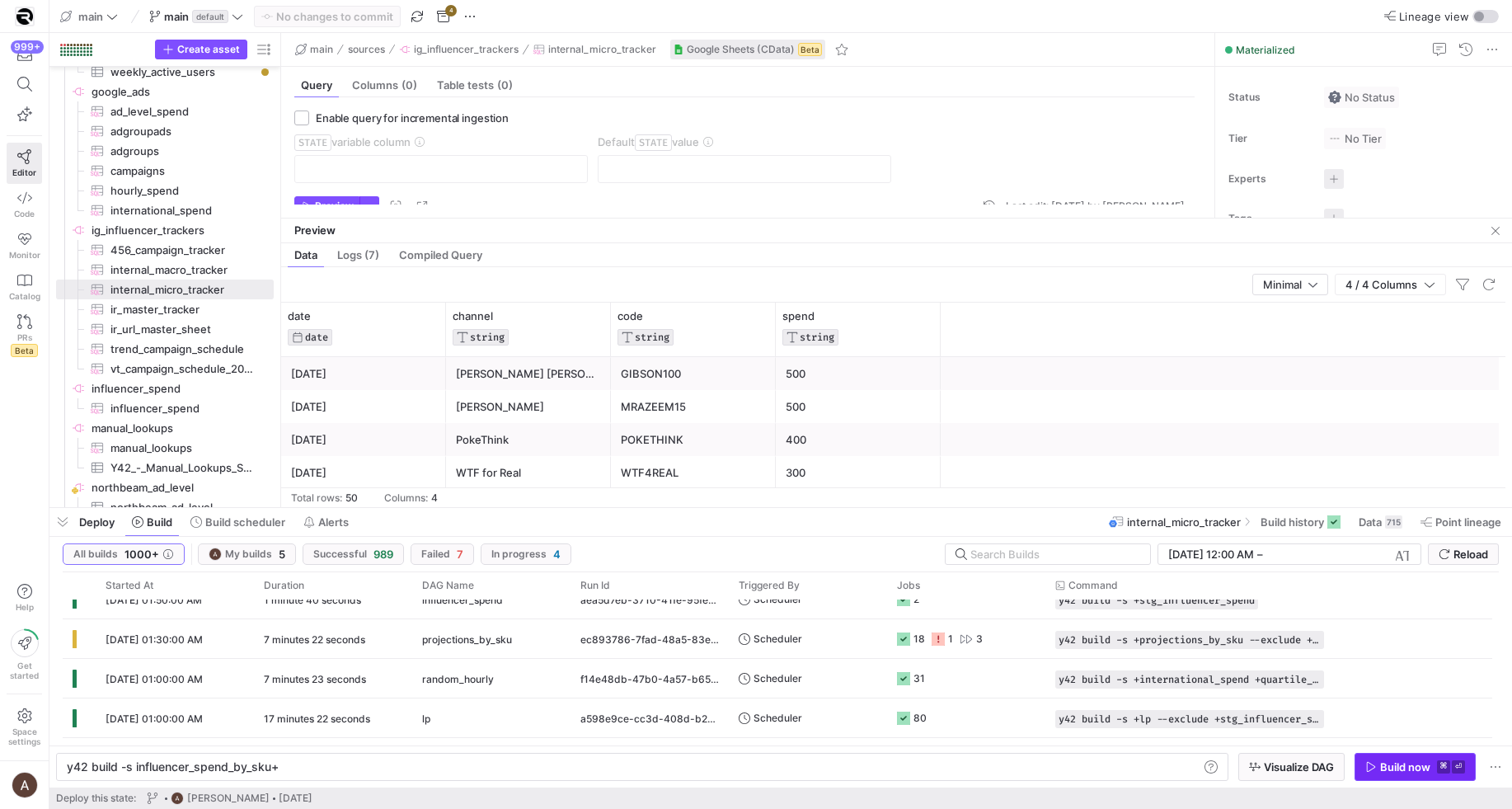
click at [1414, 764] on div "Build now" at bounding box center [1405, 766] width 50 height 13
